Goal: Navigation & Orientation: Find specific page/section

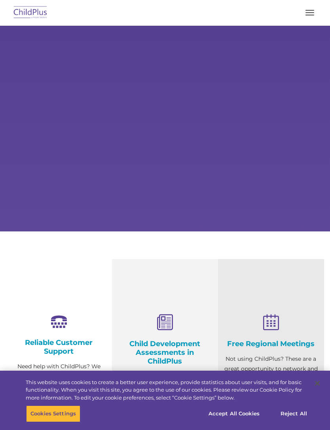
select select "MEDIUM"
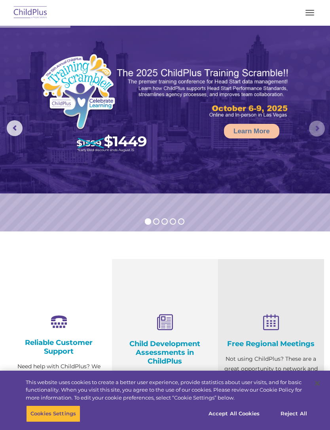
click at [317, 129] on rs-arrow at bounding box center [317, 129] width 16 height 16
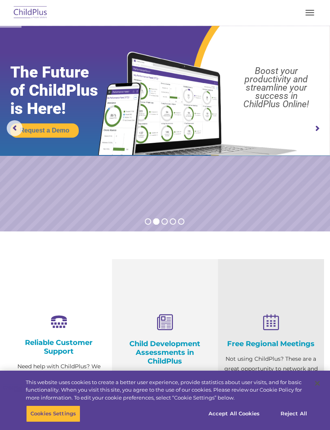
click at [315, 132] on rs-arrow at bounding box center [317, 129] width 16 height 16
click at [35, 10] on img at bounding box center [30, 13] width 37 height 19
click at [33, 17] on img at bounding box center [30, 13] width 37 height 19
click at [309, 10] on span "button" at bounding box center [309, 10] width 9 height 1
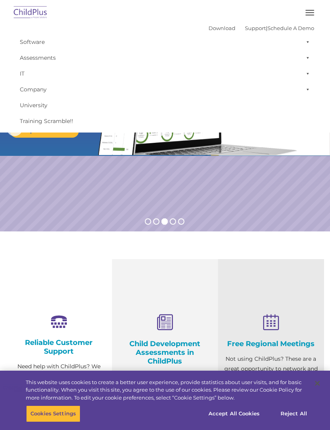
click at [29, 11] on img at bounding box center [30, 13] width 37 height 19
click at [31, 11] on img at bounding box center [30, 13] width 37 height 19
click at [72, 271] on div "Reliable Customer Support Need help with ChildPlus? We offer many convenient wa…" at bounding box center [59, 380] width 106 height 243
click at [273, 252] on section "Reliable Customer Support Need help with ChildPlus? We offer many convenient wa…" at bounding box center [165, 380] width 330 height 298
click at [255, 201] on rs-slide "Request a Demo The Future of ChildPlus is Here! Boost your productivity and str…" at bounding box center [165, 129] width 330 height 206
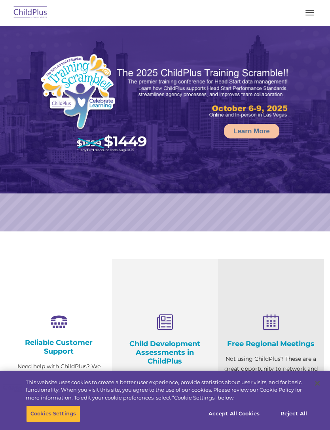
select select "MEDIUM"
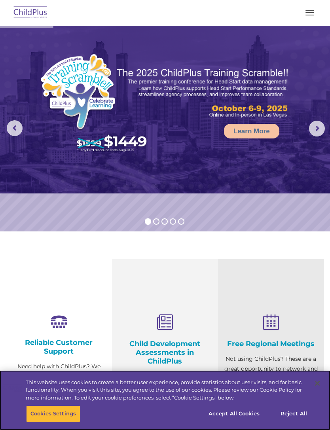
click at [311, 12] on span "button" at bounding box center [309, 12] width 9 height 1
